Goal: Transaction & Acquisition: Purchase product/service

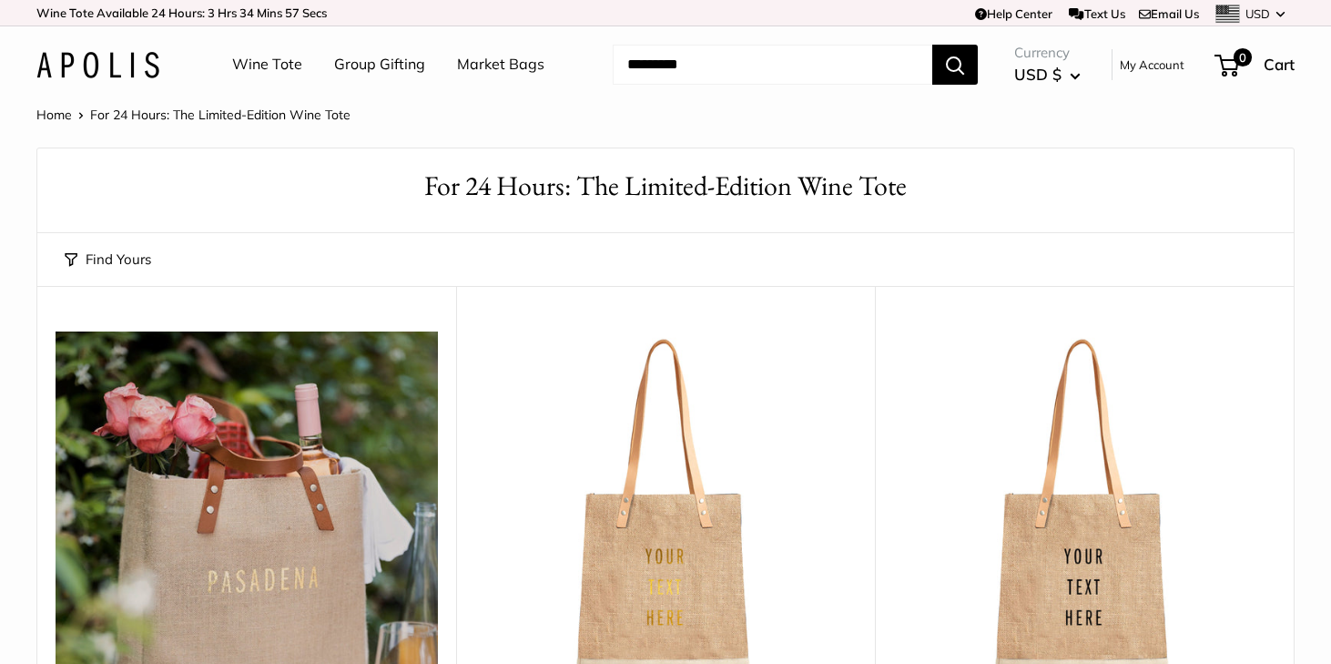
scroll to position [995, 0]
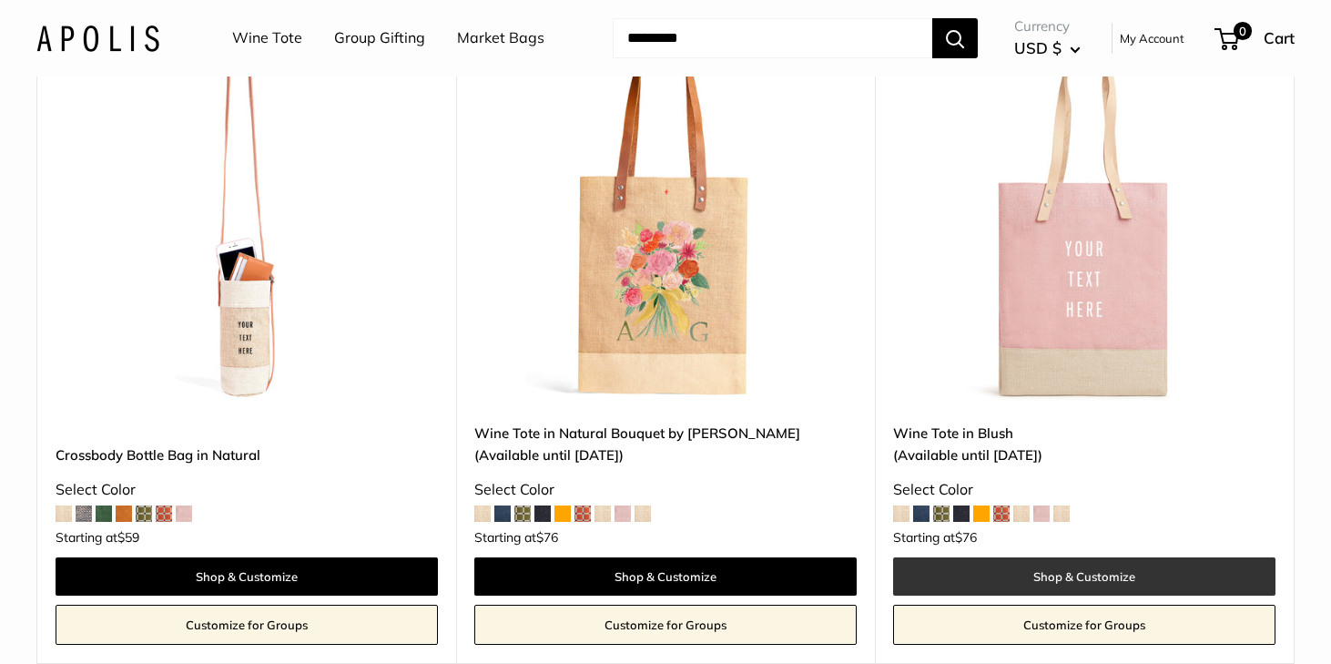
click at [1104, 562] on link "Shop & Customize" at bounding box center [1084, 576] width 383 height 38
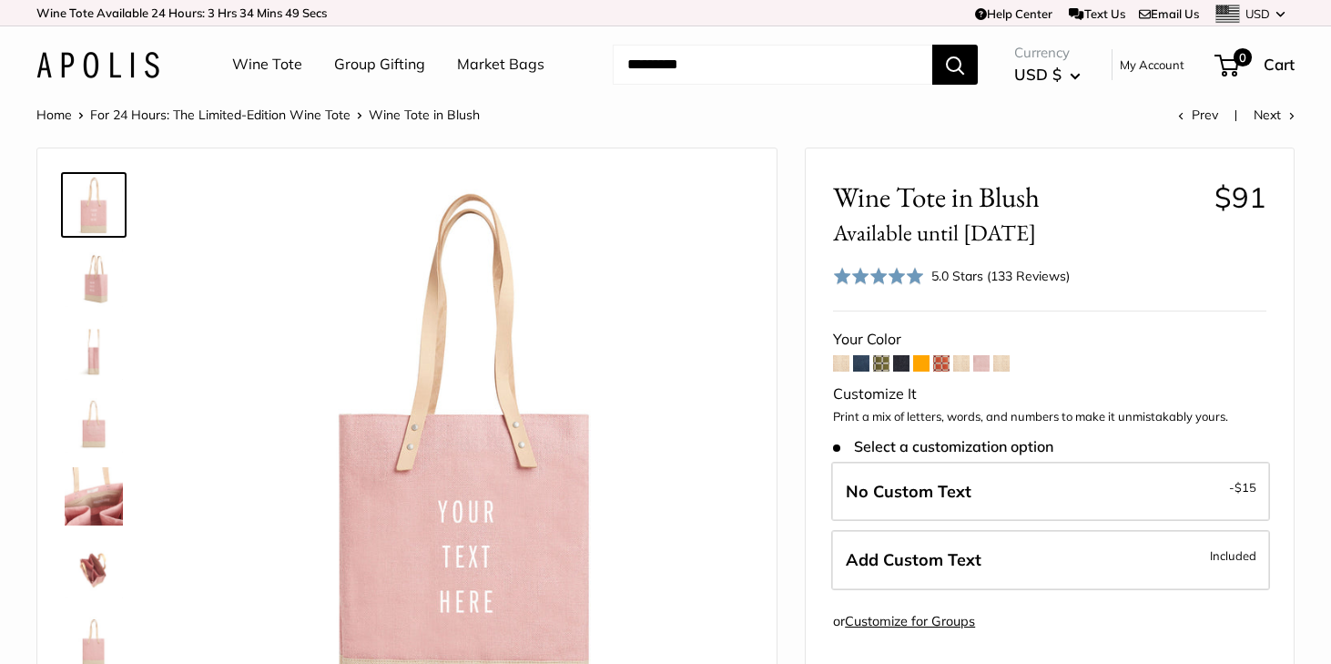
click at [299, 12] on span "49" at bounding box center [292, 12] width 15 height 15
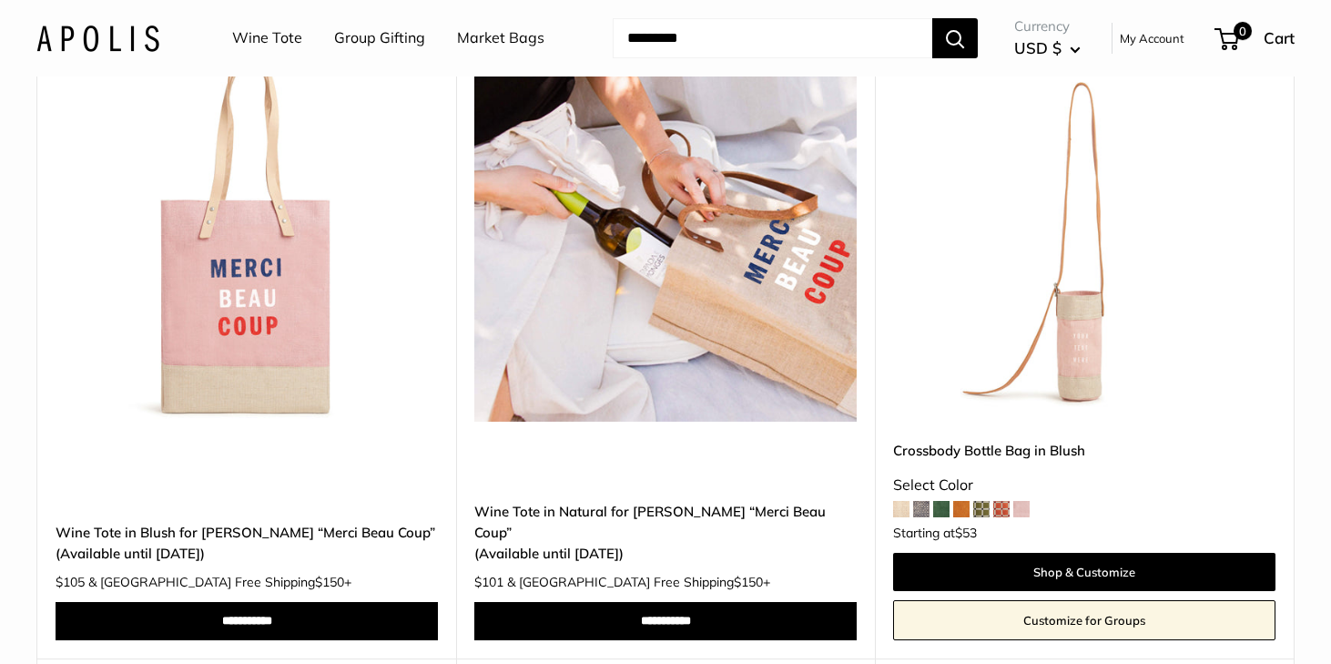
scroll to position [1669, 0]
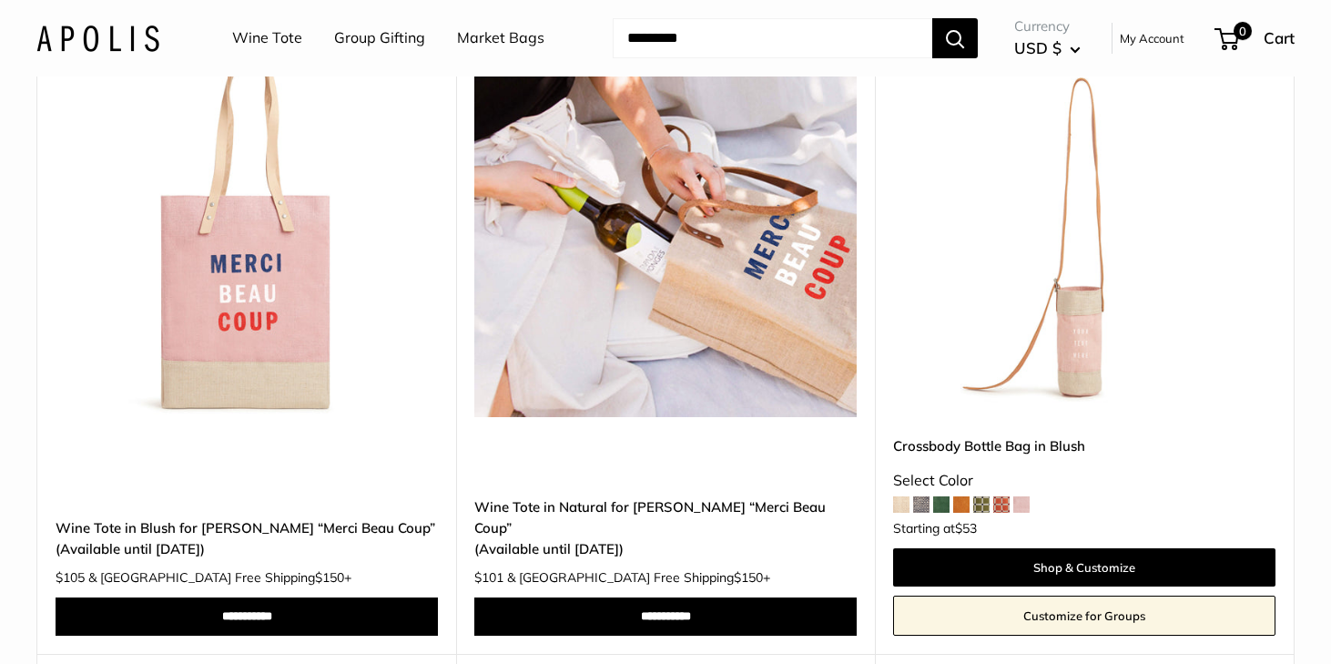
click at [0, 0] on img at bounding box center [0, 0] width 0 height 0
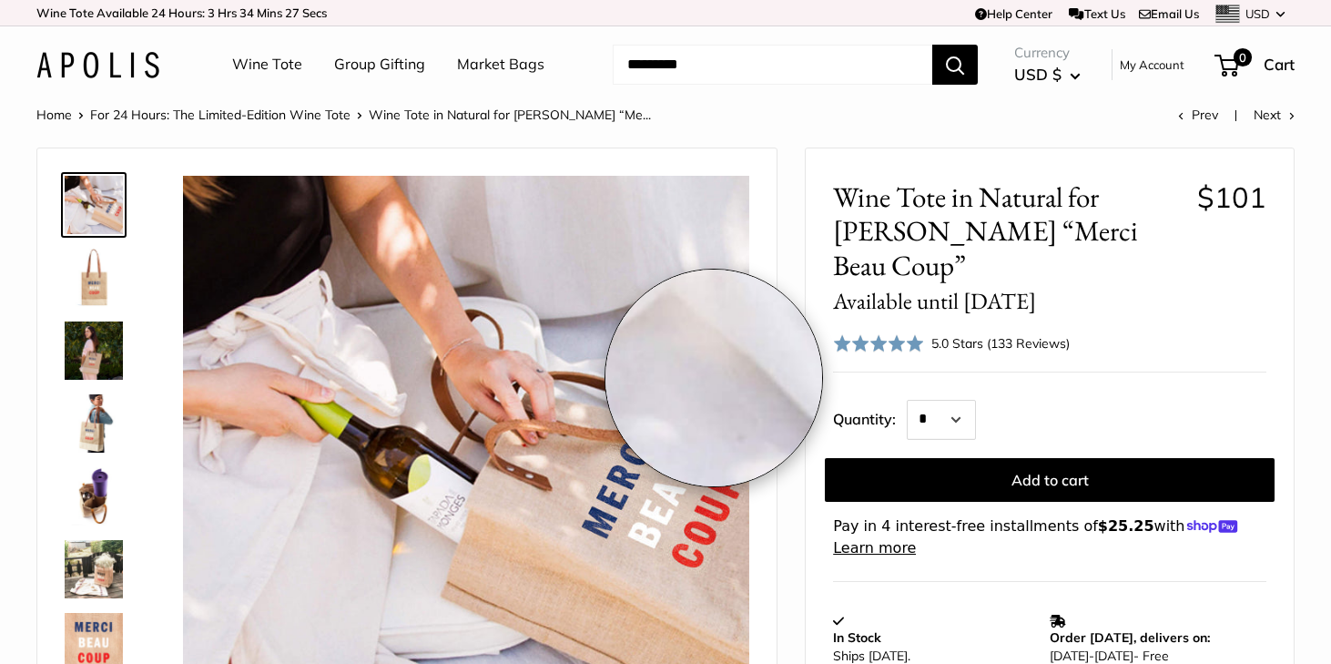
scroll to position [3, 0]
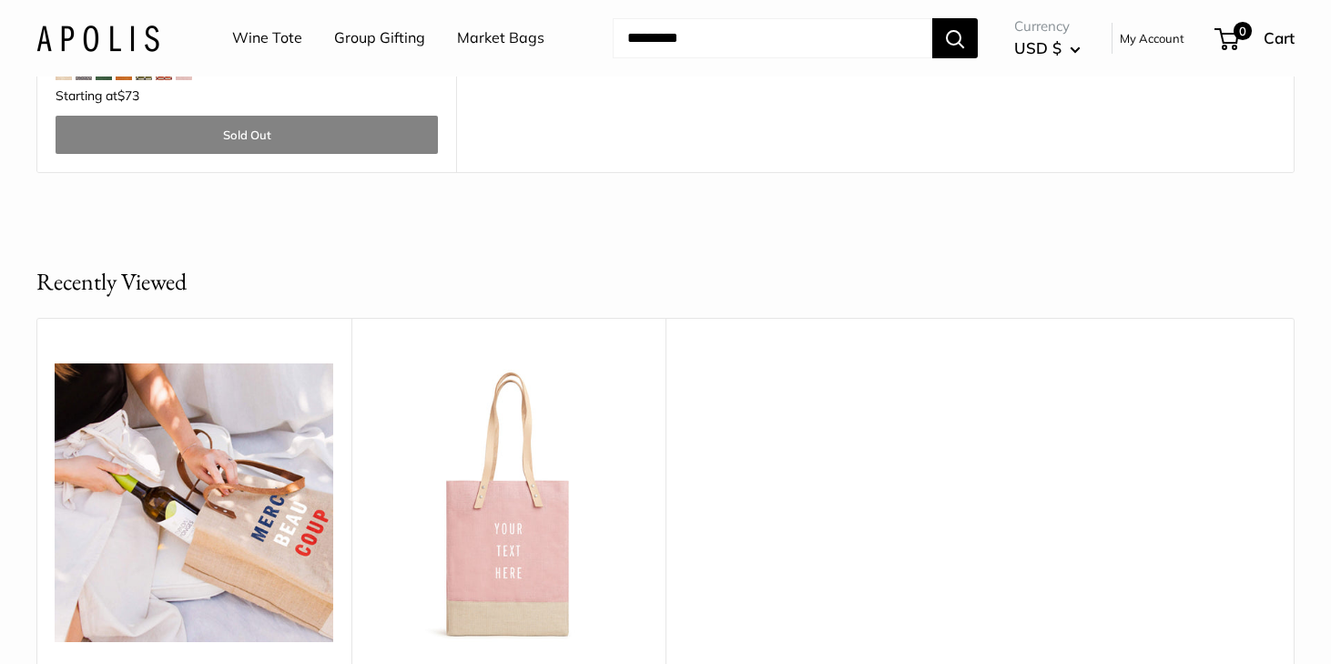
scroll to position [5096, 0]
